Goal: Transaction & Acquisition: Purchase product/service

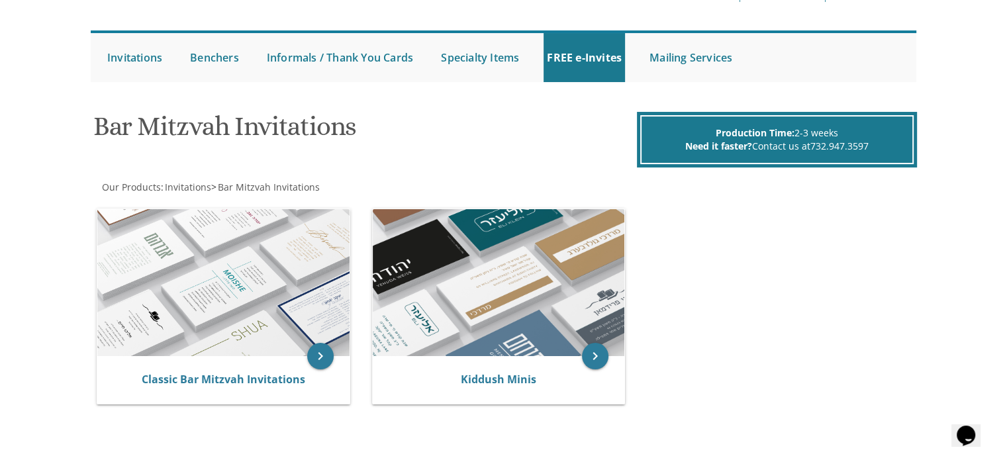
scroll to position [132, 0]
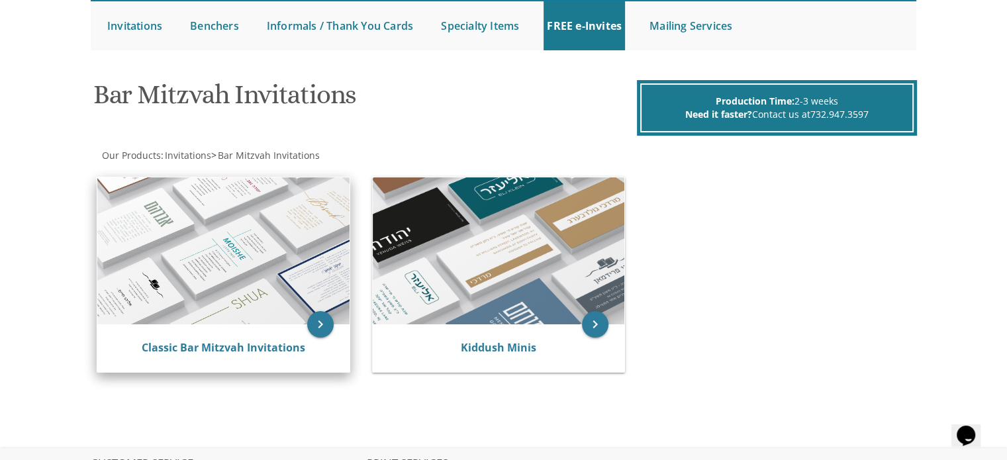
click at [236, 270] on img at bounding box center [223, 250] width 252 height 147
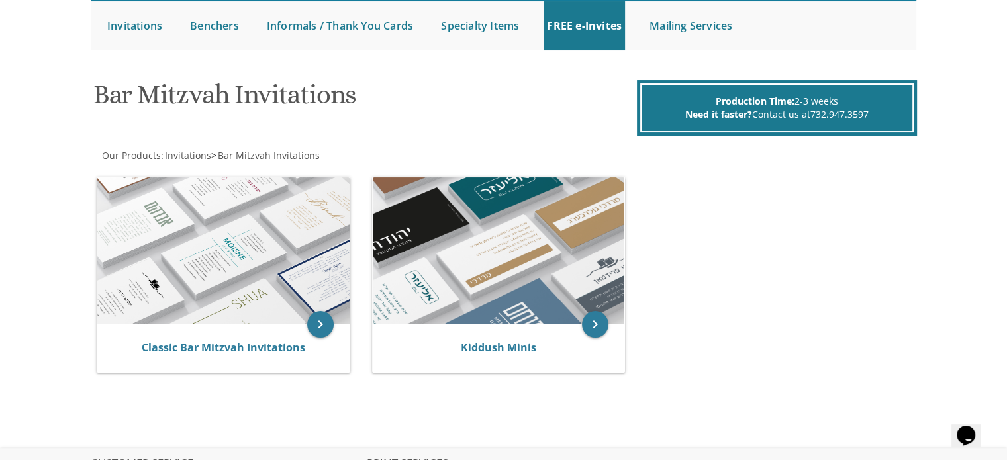
scroll to position [159, 0]
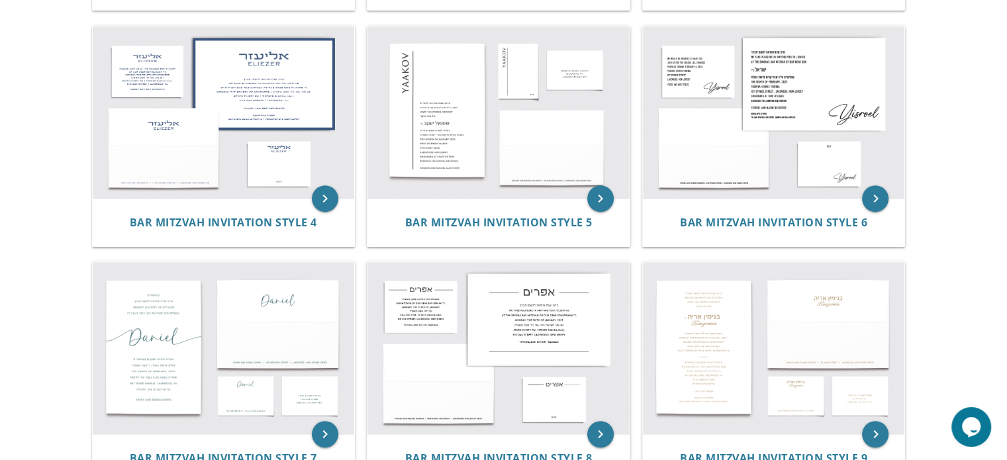
scroll to position [681, 0]
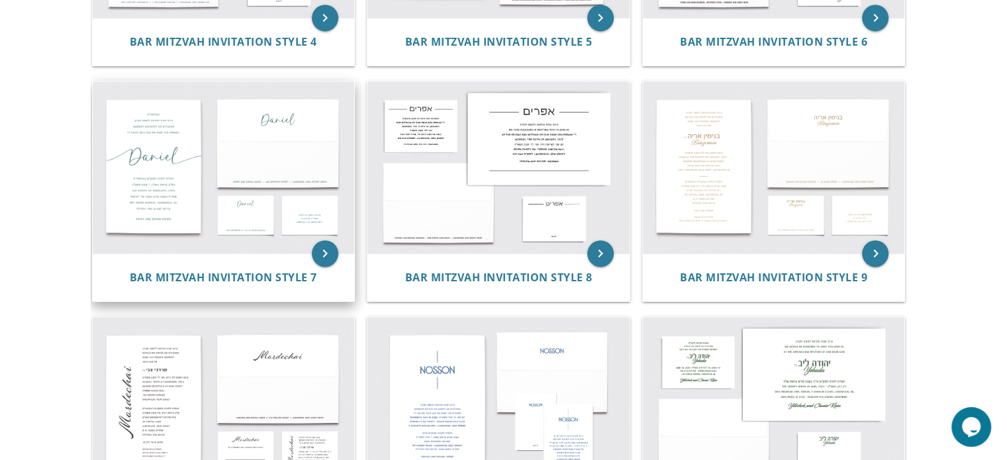
click at [150, 153] on img at bounding box center [224, 167] width 262 height 172
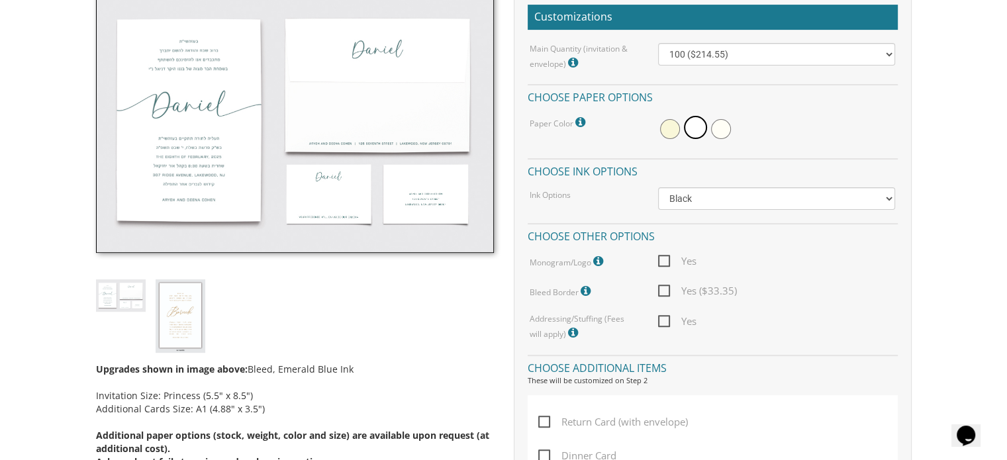
scroll to position [406, 0]
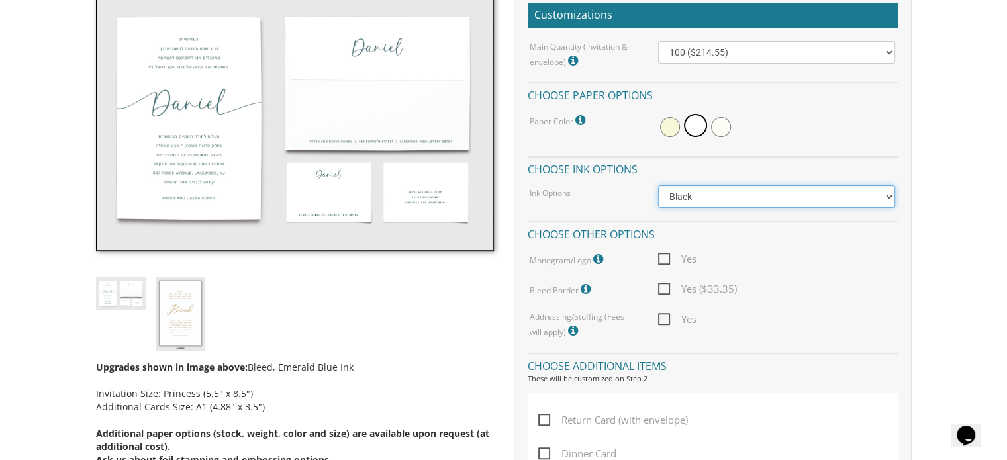
click at [728, 194] on select "Black Colored Ink ($65.00) Black + One Color ($100.00) Two Colors ($137.95)" at bounding box center [776, 196] width 237 height 23
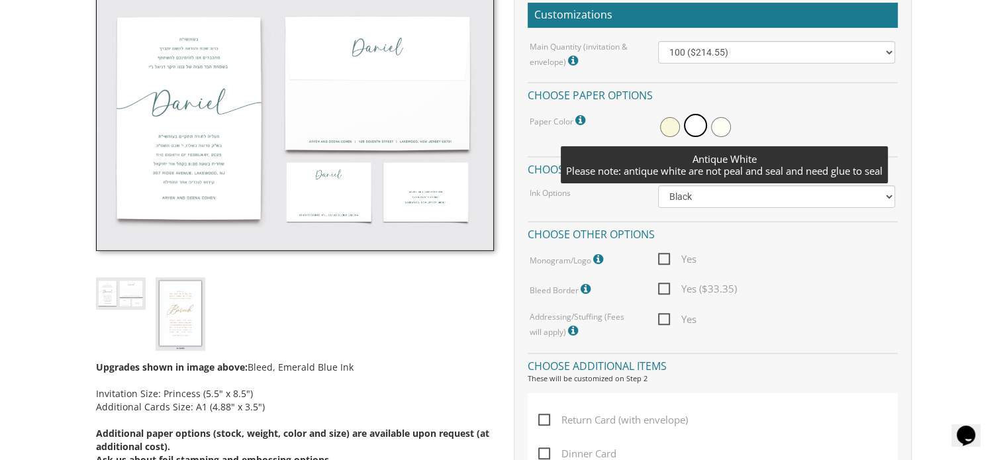
click at [724, 130] on span at bounding box center [721, 127] width 20 height 20
click at [724, 130] on span at bounding box center [719, 125] width 23 height 23
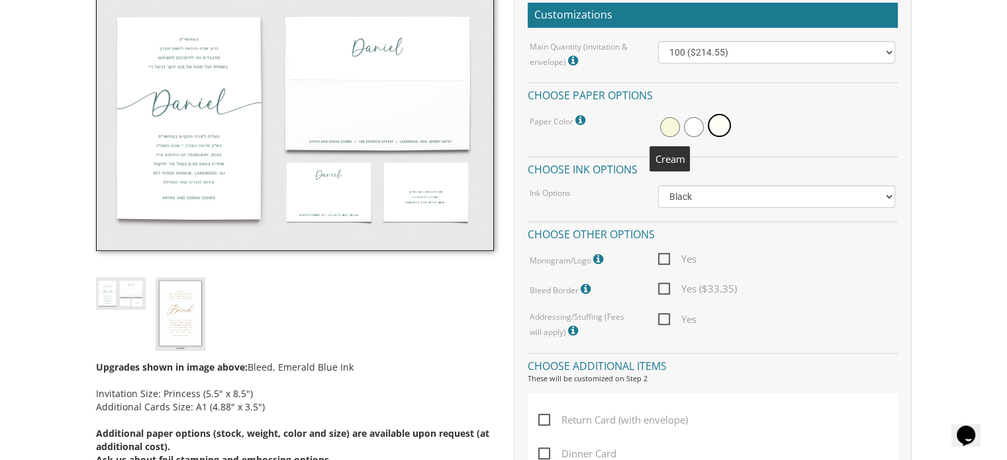
click at [667, 127] on span at bounding box center [670, 127] width 20 height 20
click at [667, 127] on span at bounding box center [671, 125] width 23 height 23
click at [804, 344] on div "Customizations Main Quantity (invitation & envelope) Invitation Size: Princess …" at bounding box center [713, 292] width 398 height 606
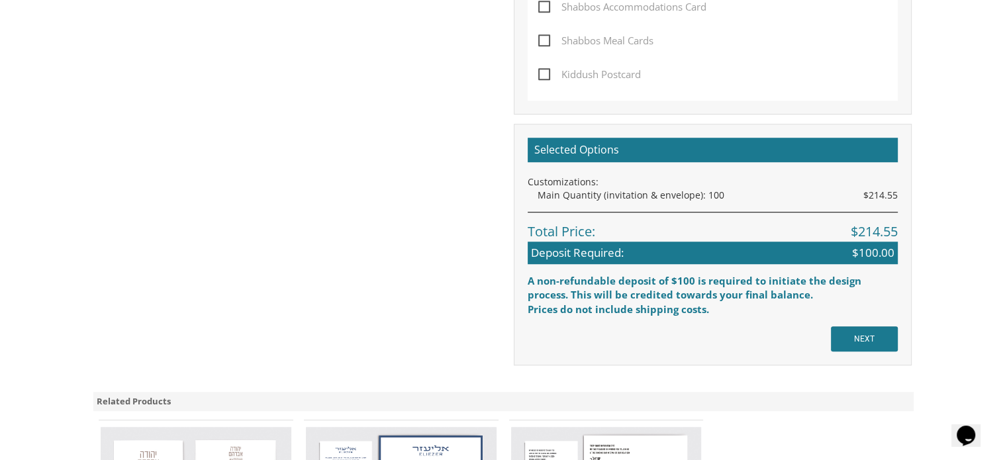
scroll to position [935, 0]
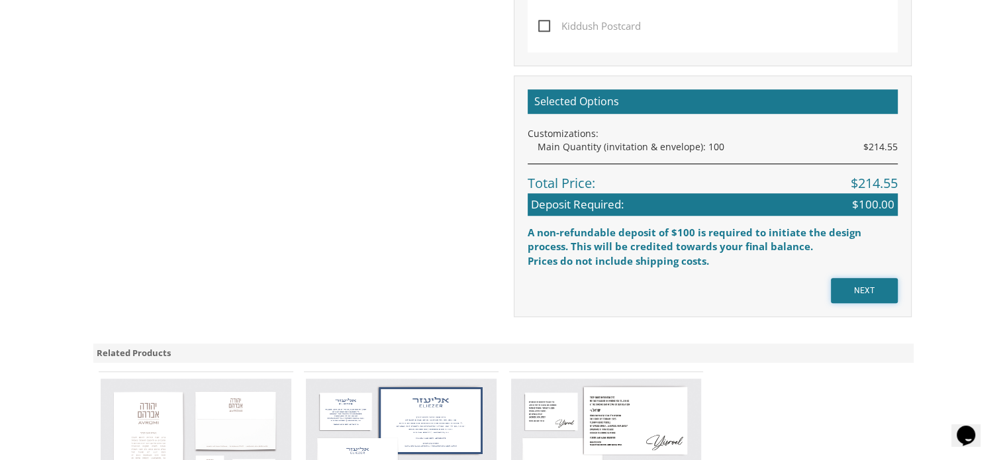
click at [874, 283] on input "NEXT" at bounding box center [864, 290] width 67 height 25
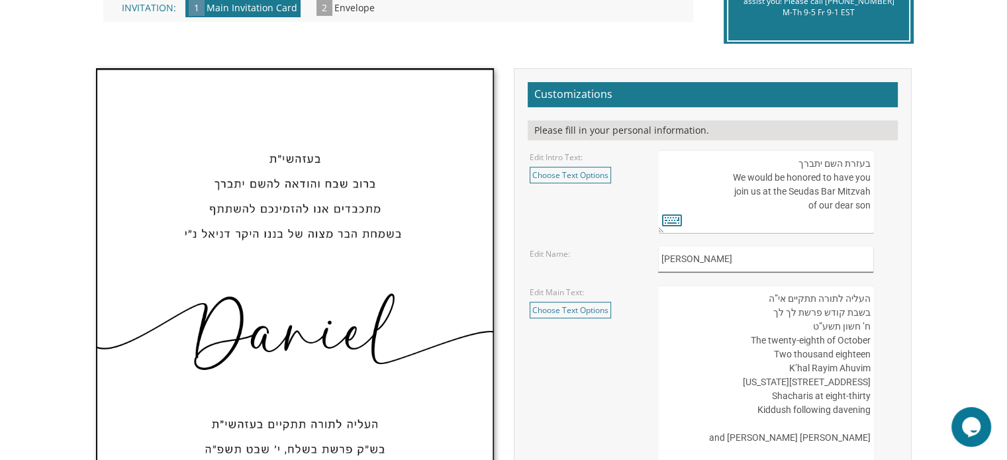
click at [691, 254] on input "Daniel" at bounding box center [765, 260] width 215 height 26
type input "Aryeh"
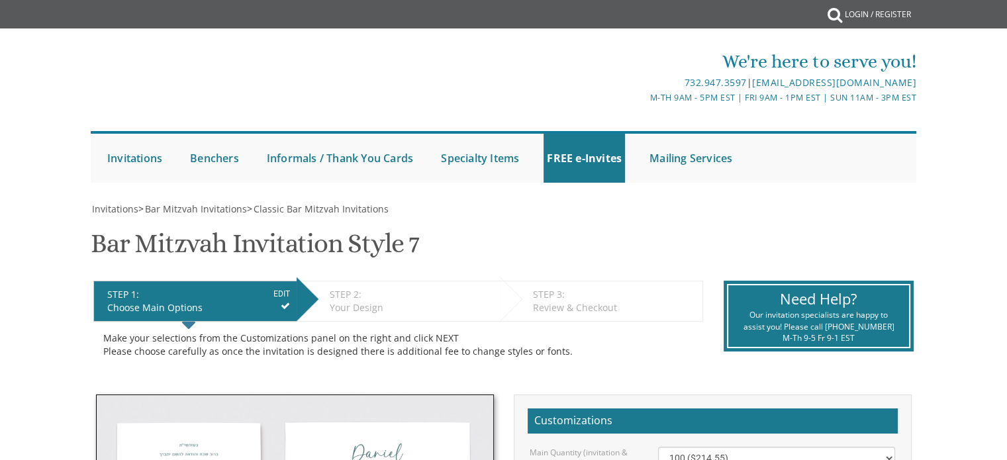
click at [1007, 221] on html "My Cart {{shoppingcart.totalQuantityDisplay}} Total: {{shoppingcart.subtotal}} …" at bounding box center [503, 230] width 1007 height 460
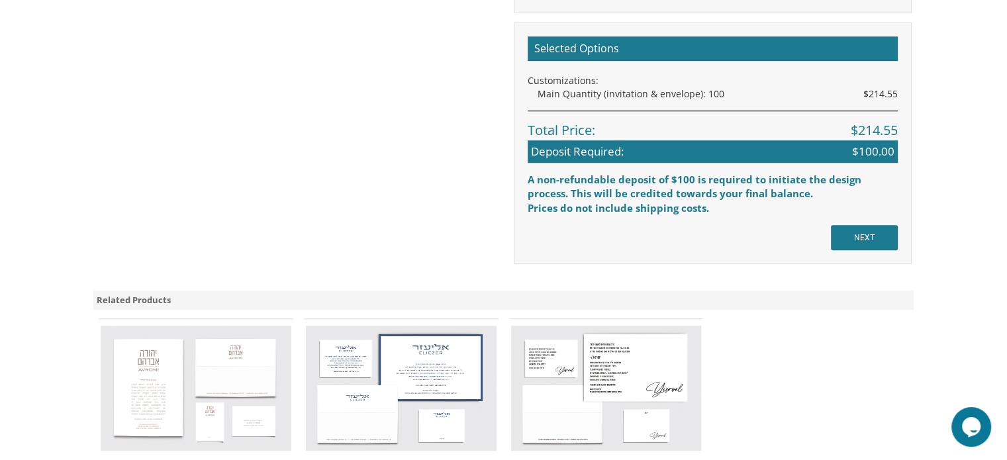
scroll to position [946, 0]
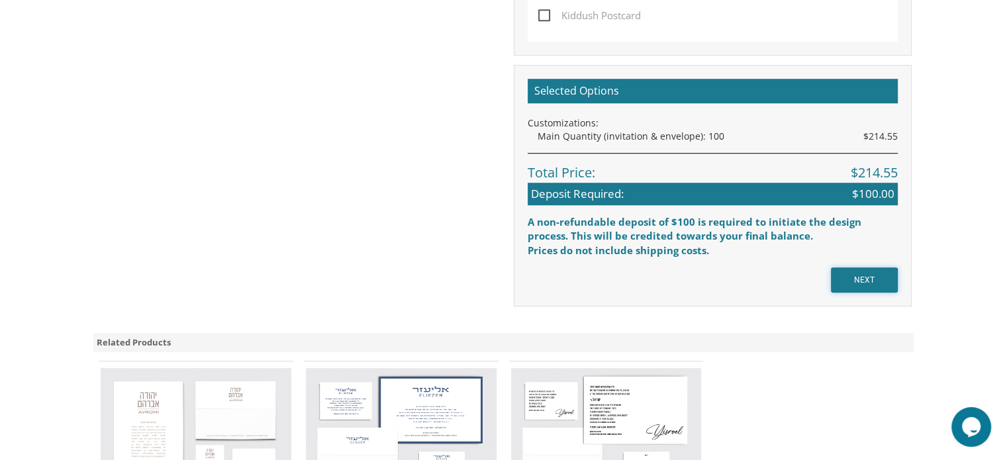
click at [872, 291] on input "NEXT" at bounding box center [864, 279] width 67 height 25
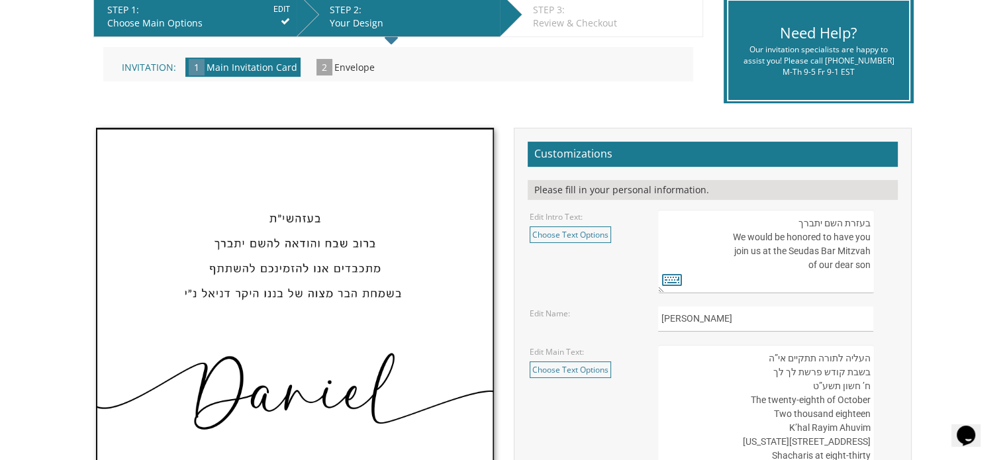
scroll to position [452, 0]
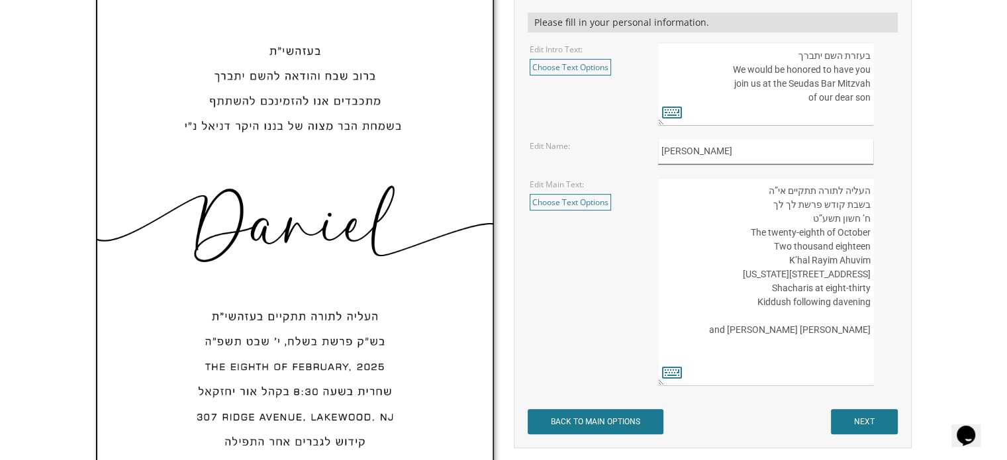
click at [663, 156] on input "Daniel" at bounding box center [765, 152] width 215 height 26
type input "Aryeh"
click at [868, 420] on input "NEXT" at bounding box center [864, 421] width 67 height 25
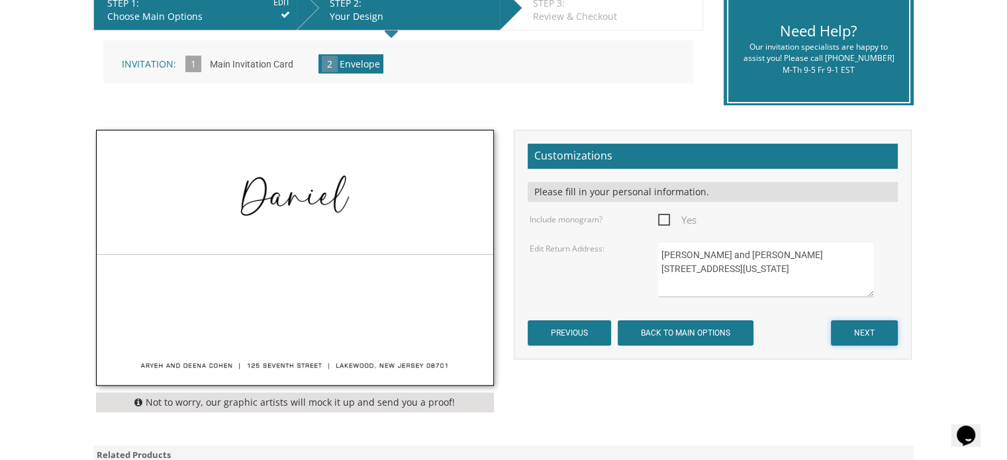
click at [866, 334] on input "NEXT" at bounding box center [864, 332] width 67 height 25
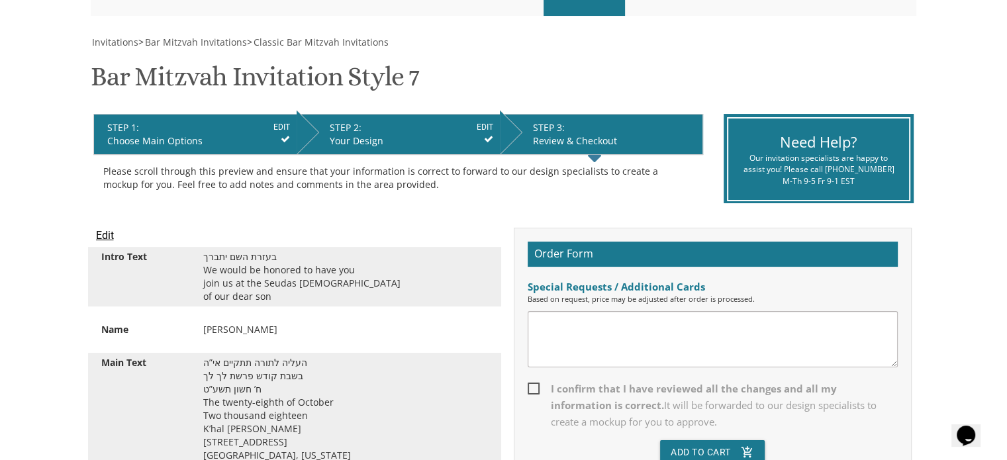
scroll to position [159, 0]
